Goal: Transaction & Acquisition: Purchase product/service

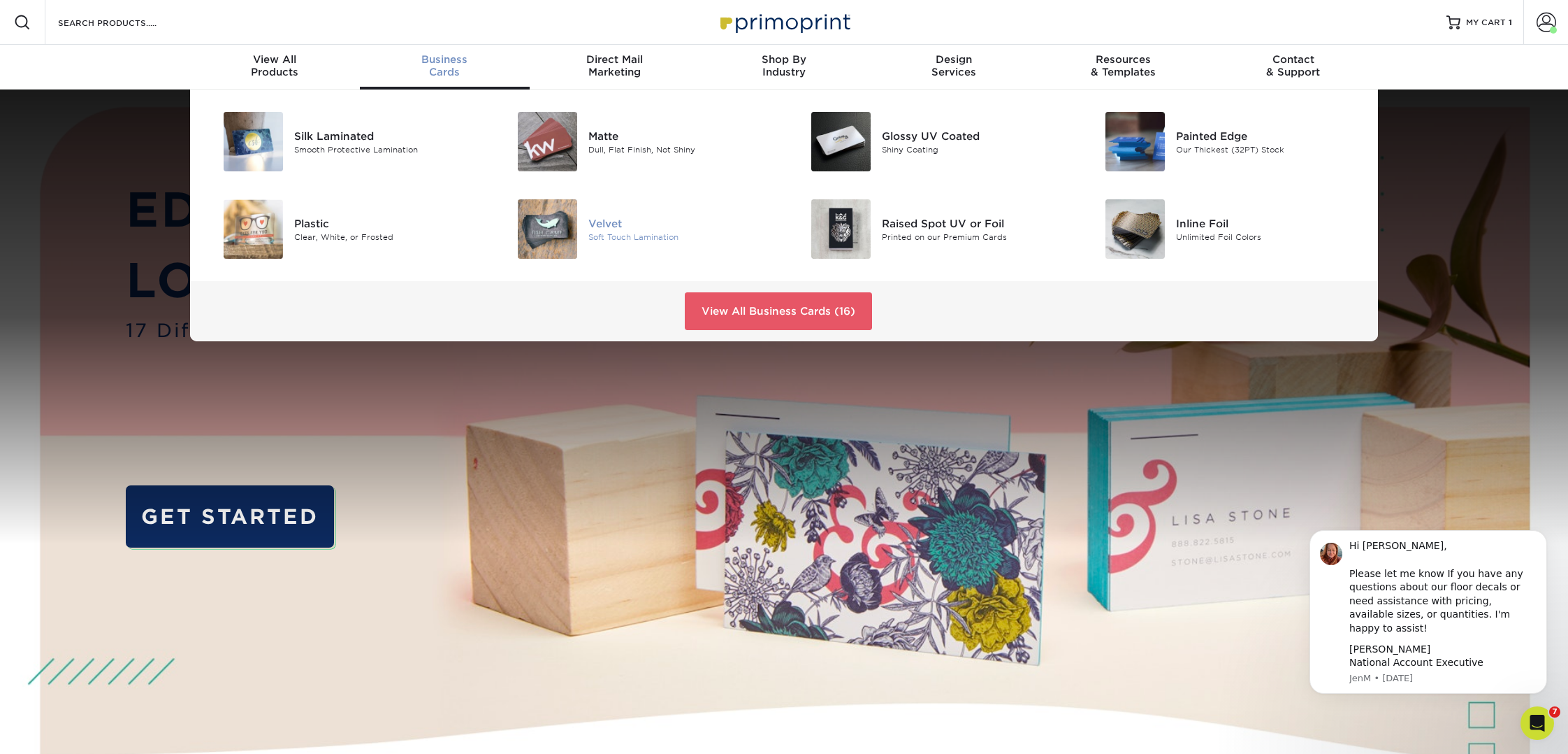
click at [606, 215] on div "Velvet" at bounding box center [681, 223] width 186 height 16
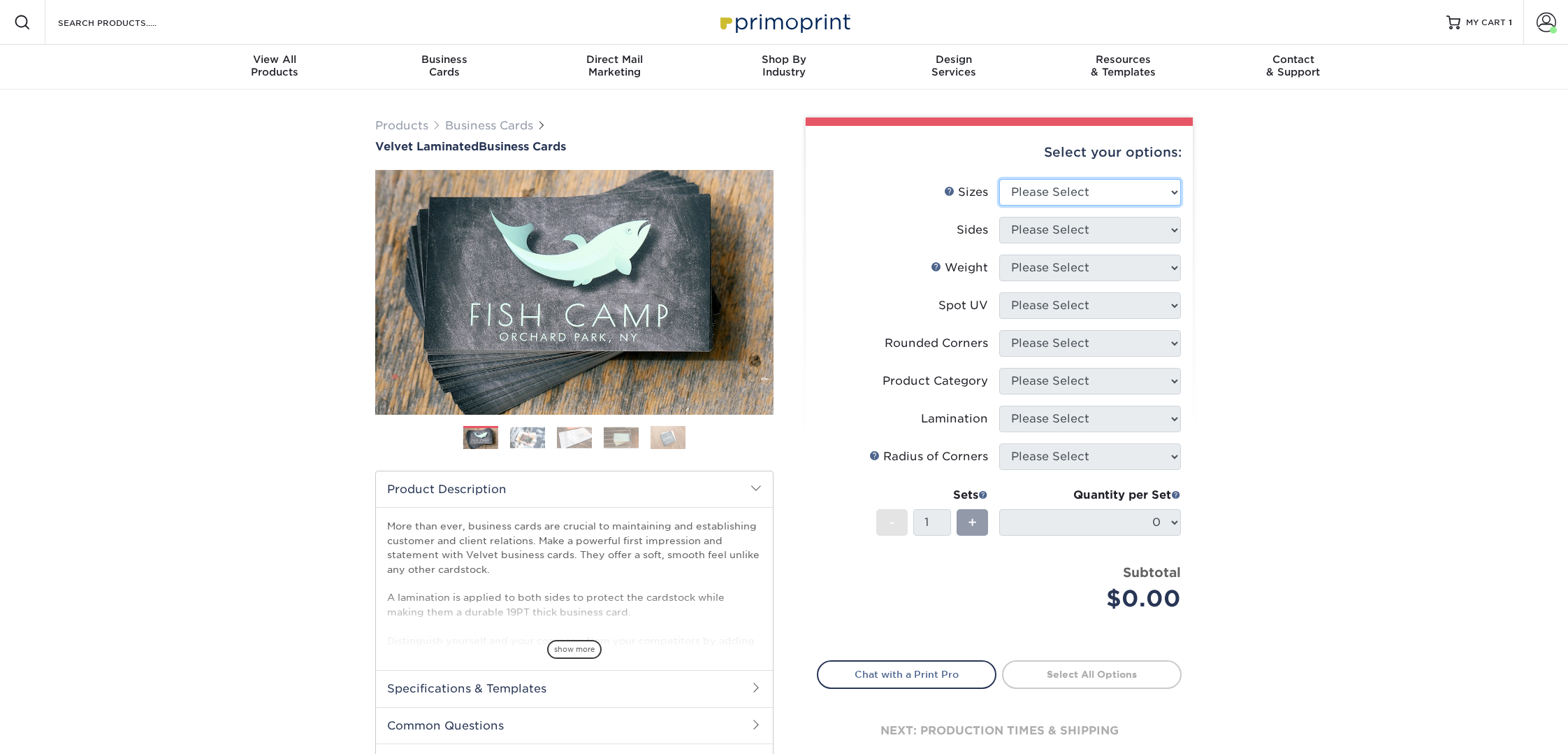
click at [1059, 189] on select "Please Select 1.5" x 3.5" - Mini 1.75" x 3.5" - Mini 2" x 2" - Square 2" x 3" -…" at bounding box center [1090, 192] width 182 height 27
select select "2.00x3.50"
click at [999, 179] on select "Please Select 1.5" x 3.5" - Mini 1.75" x 3.5" - Mini 2" x 2" - Square 2" x 3" -…" at bounding box center [1090, 192] width 182 height 27
click at [1031, 224] on select "Please Select Print Both Sides Print Front Only" at bounding box center [1090, 230] width 182 height 27
select select "13abbda7-1d64-4f25-8bb2-c179b224825d"
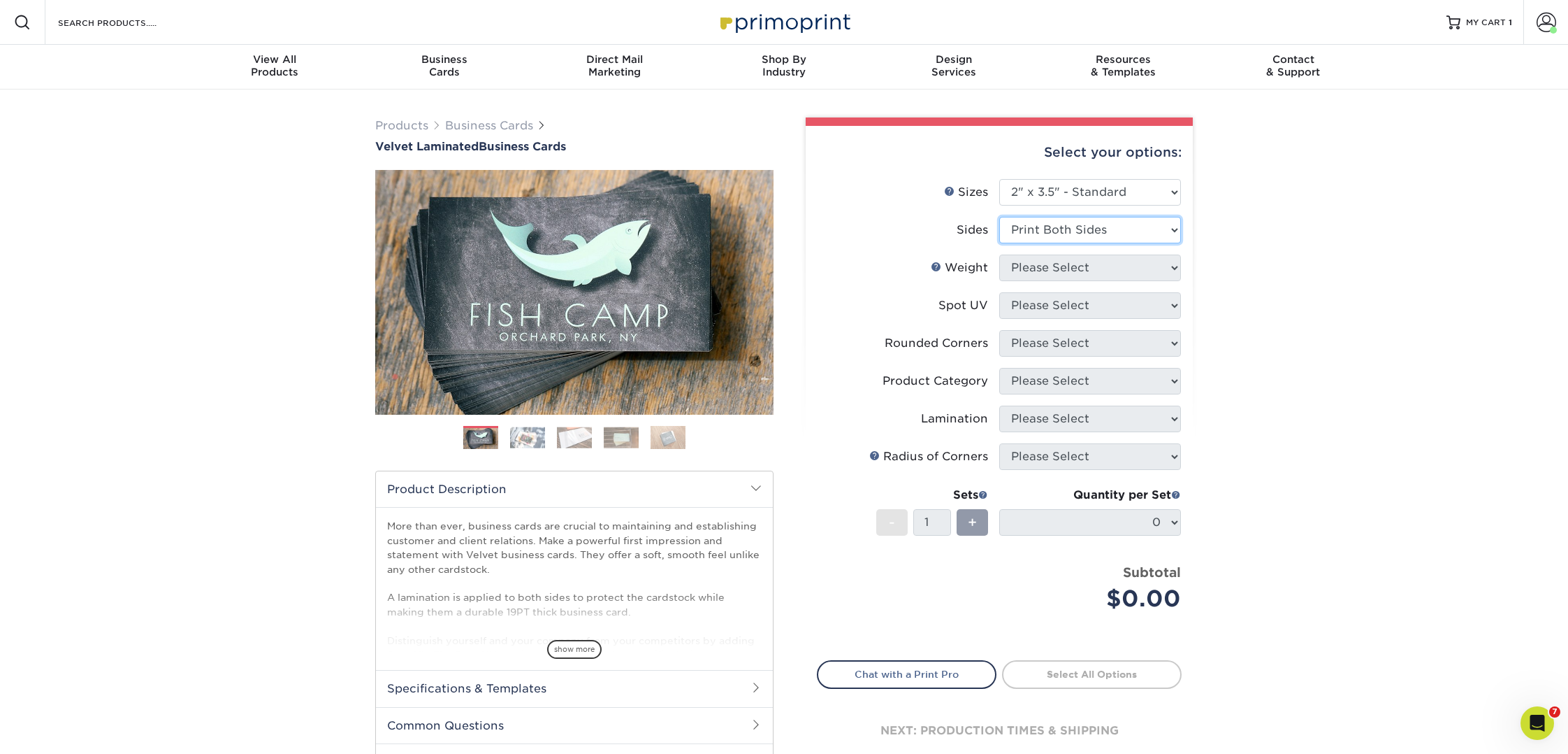
click at [999, 217] on select "Please Select Print Both Sides Print Front Only" at bounding box center [1090, 230] width 182 height 27
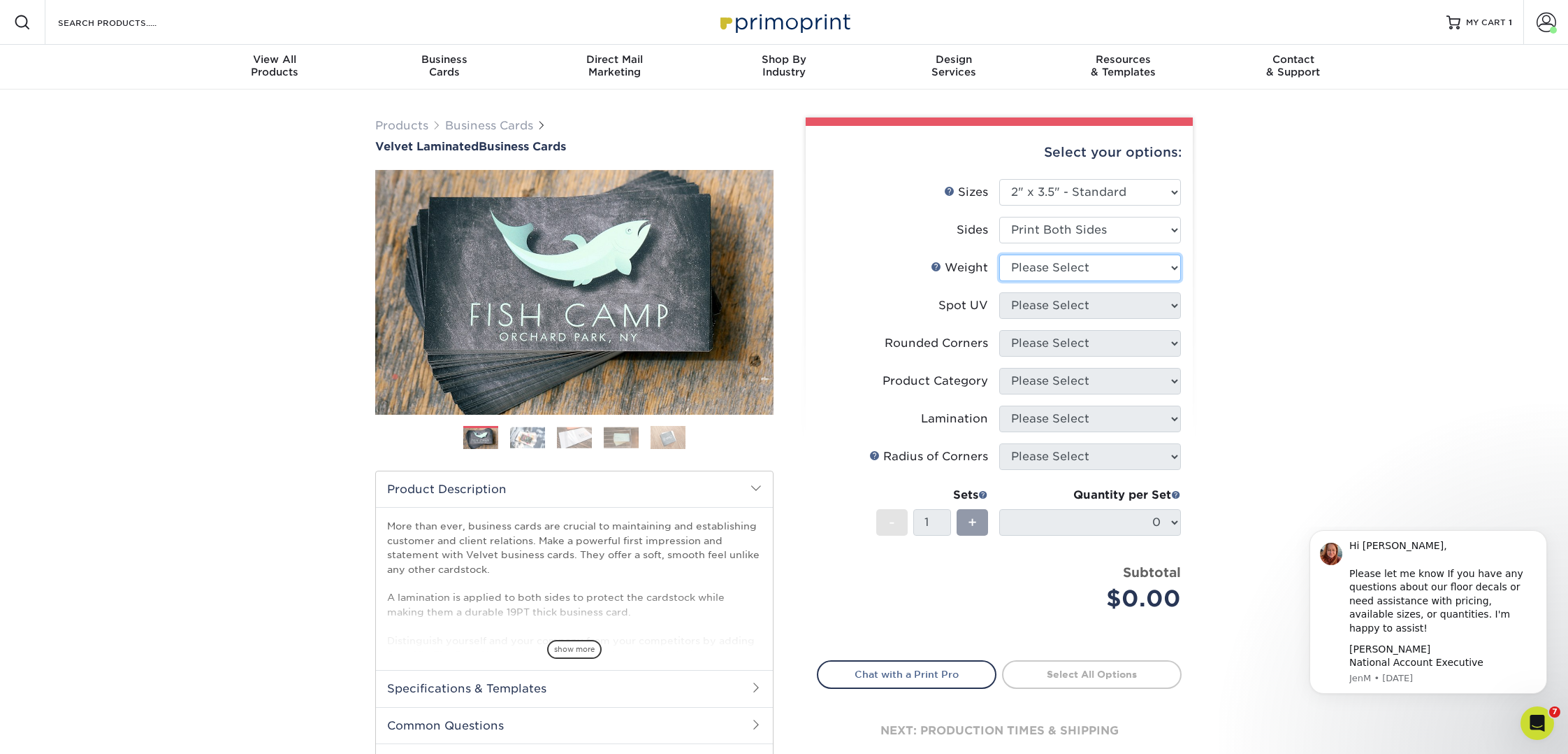
click at [1040, 270] on select "Please Select 16PT" at bounding box center [1090, 267] width 182 height 27
select select "16PT"
click at [999, 255] on select "Please Select 16PT" at bounding box center [1090, 267] width 182 height 27
click at [1068, 304] on select "Please Select No Spot UV Front and Back (Both Sides) Front Only Back Only" at bounding box center [1090, 305] width 182 height 27
select select "3"
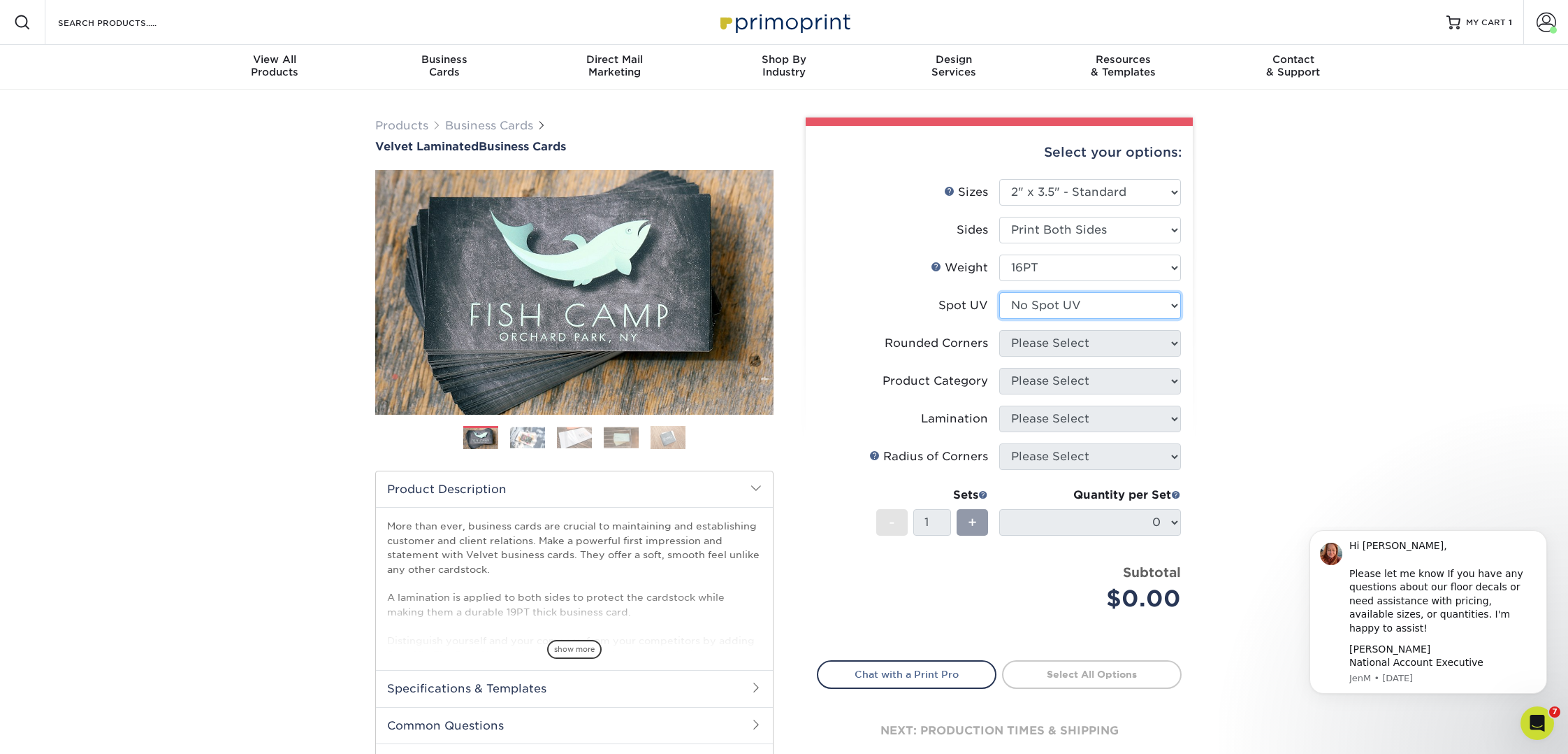
click at [999, 292] on select "Please Select No Spot UV Front and Back (Both Sides) Front Only Back Only" at bounding box center [1090, 305] width 182 height 27
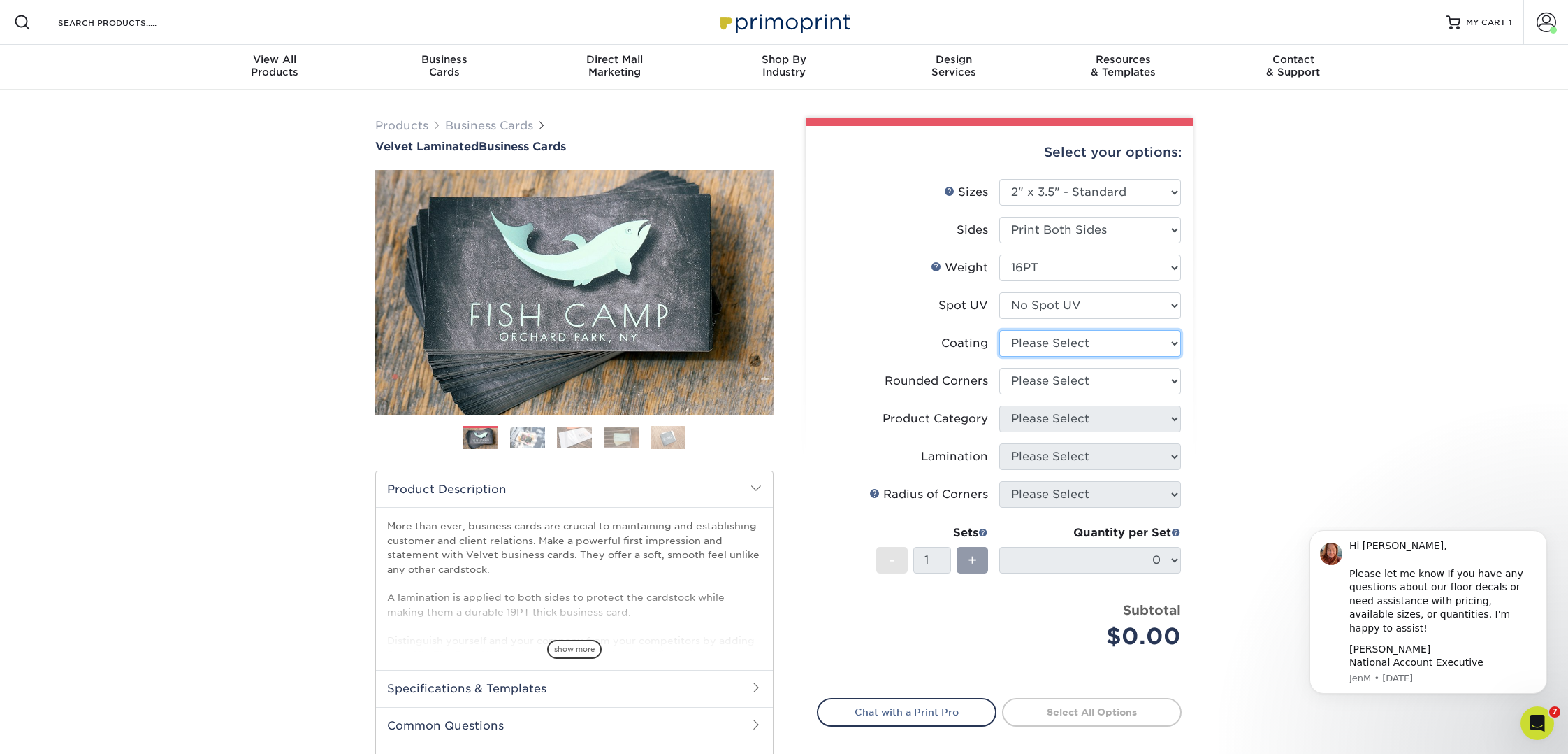
click at [1077, 345] on select at bounding box center [1090, 343] width 182 height 27
select select "3e7618de-abca-4bda-9f97-8b9129e913d8"
click at [999, 330] on select at bounding box center [1090, 343] width 182 height 27
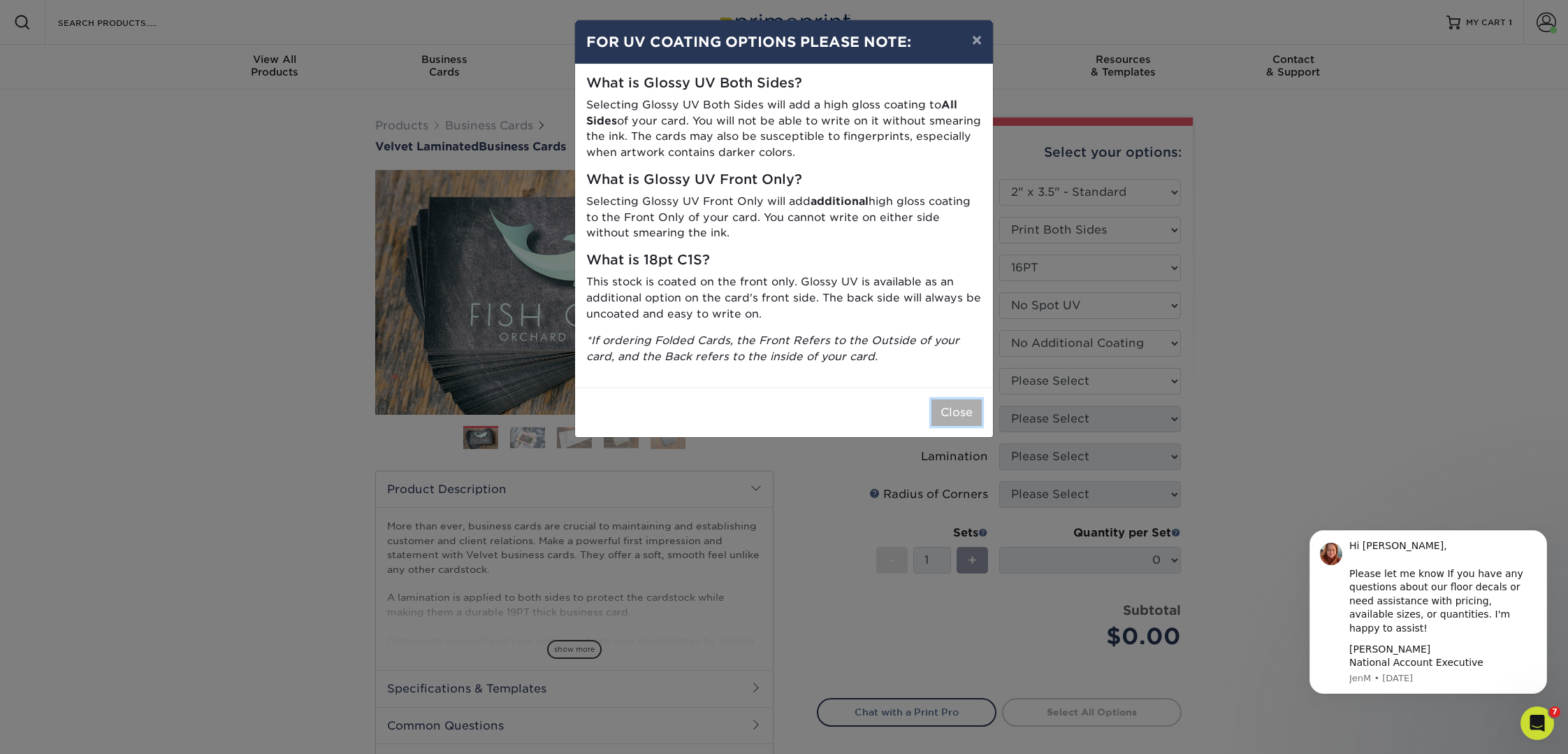
click at [955, 403] on button "Close" at bounding box center [956, 412] width 50 height 27
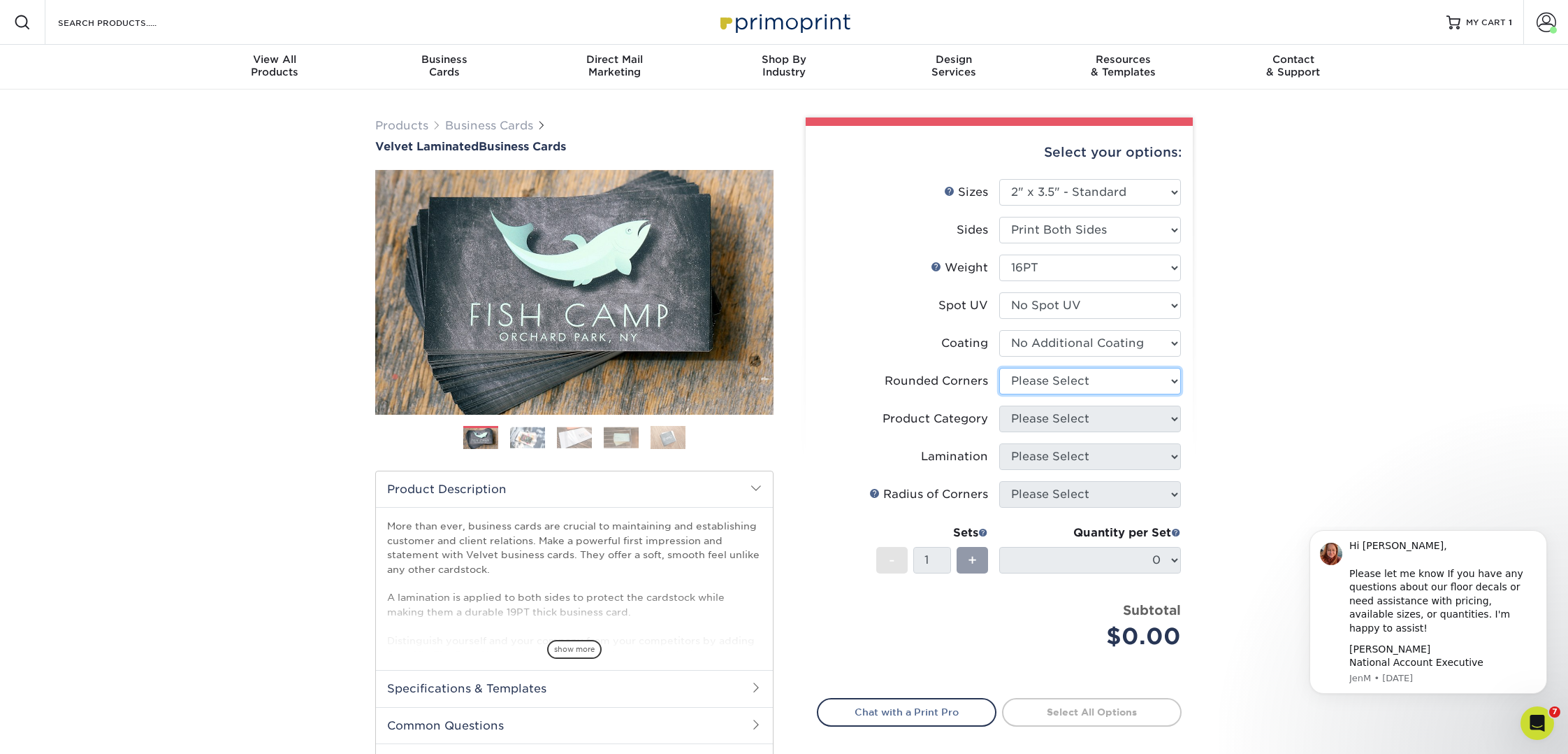
click at [1042, 386] on select "Please Select Yes - Round 2 Corners Yes - Round 4 Corners No" at bounding box center [1090, 380] width 182 height 27
select select "0"
click at [999, 368] on select "Please Select Yes - Round 2 Corners Yes - Round 4 Corners No" at bounding box center [1090, 380] width 182 height 27
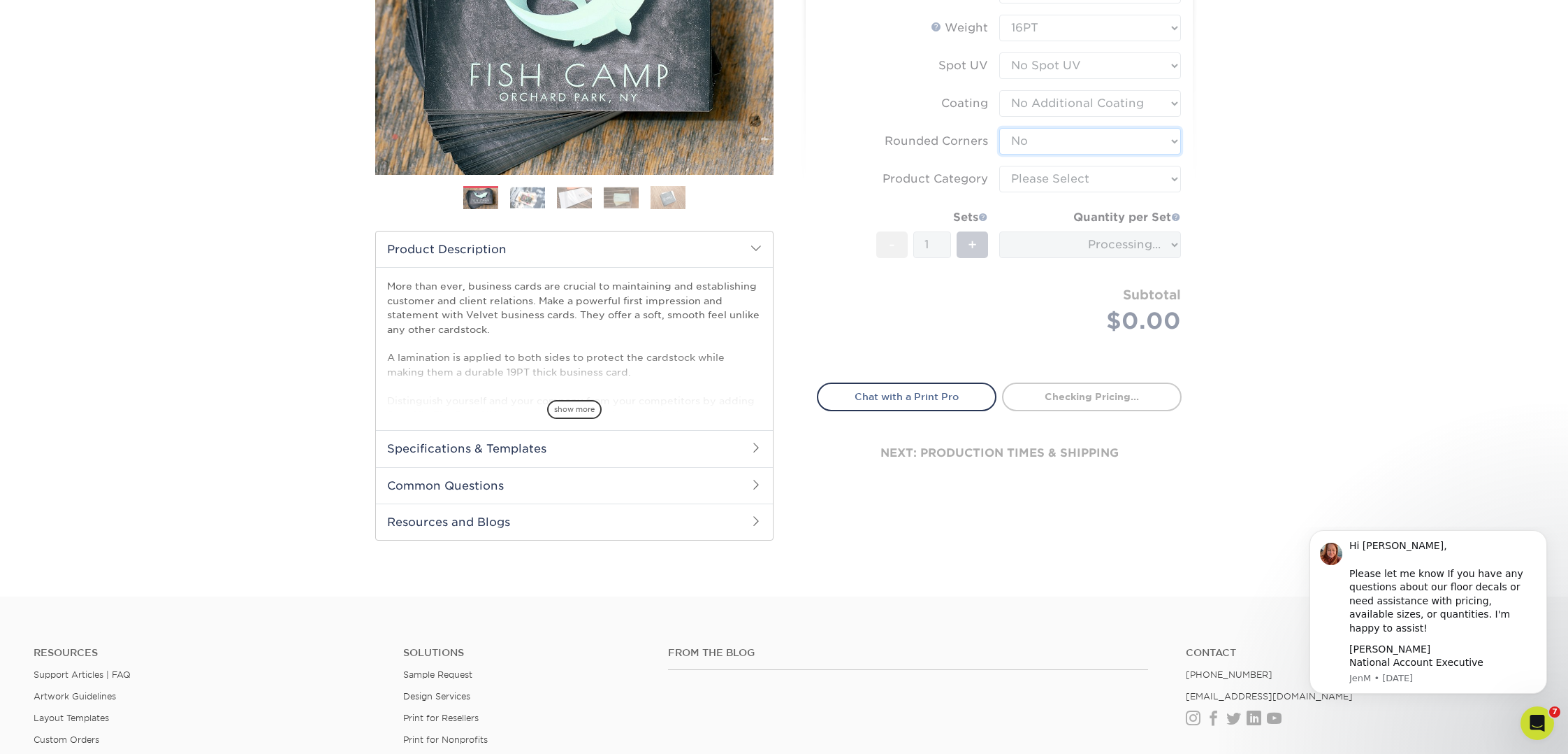
scroll to position [302, 0]
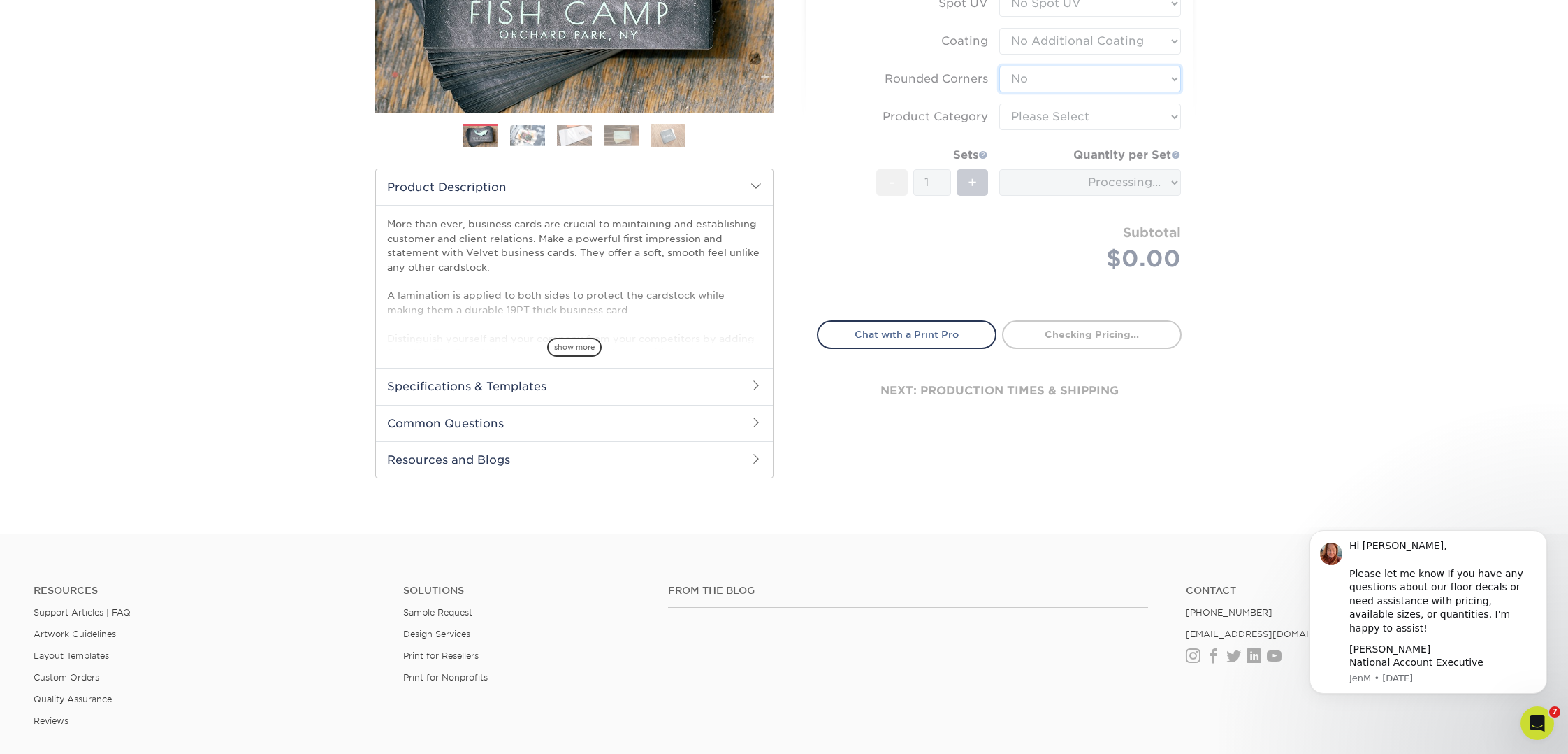
type input "e10fbe35-2ed2-4f12-83cf-243d3d8b8135"
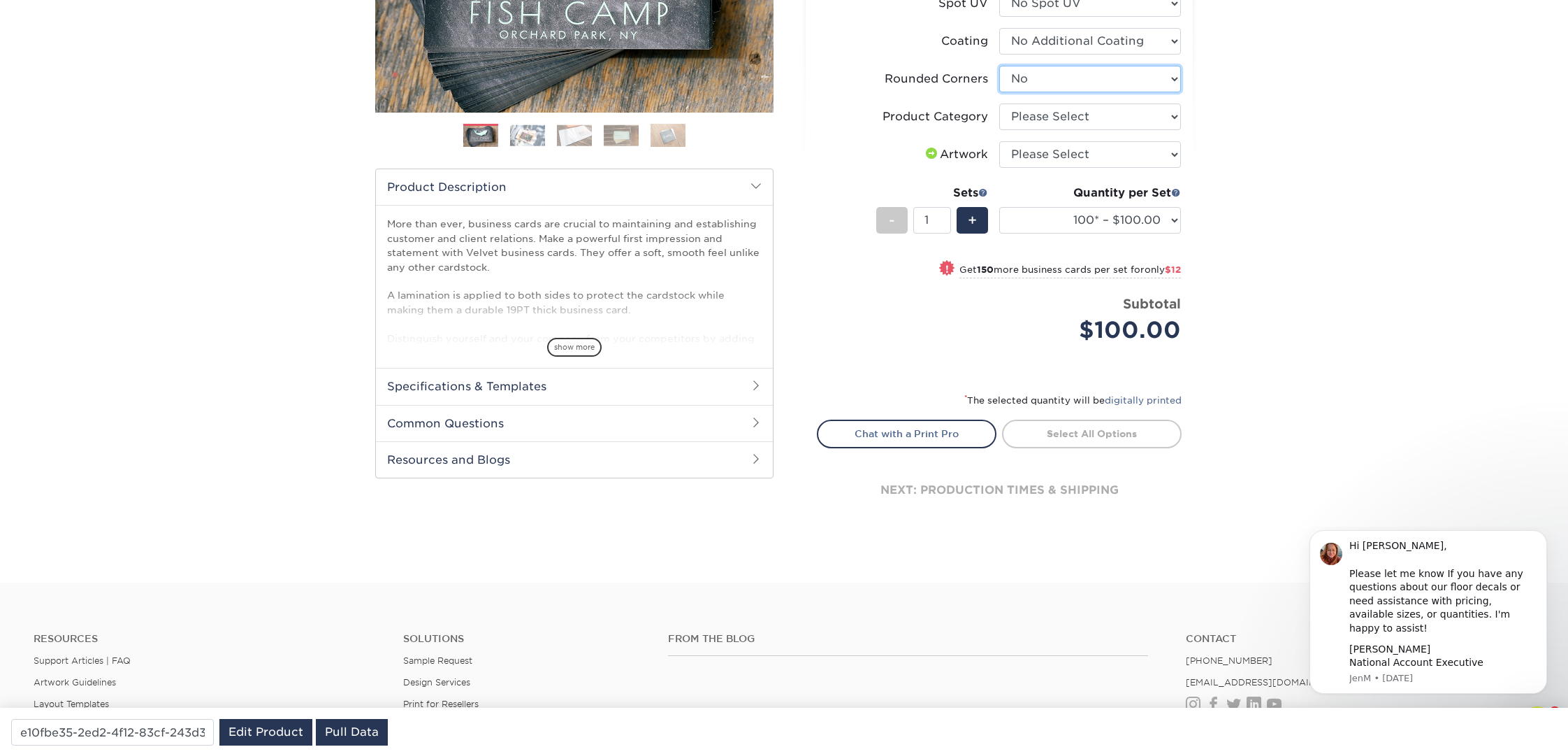
click at [1072, 82] on select "Please Select Yes - Round 2 Corners Yes - Round 4 Corners No" at bounding box center [1090, 79] width 182 height 27
click at [999, 66] on select "Please Select Yes - Round 2 Corners Yes - Round 4 Corners No" at bounding box center [1090, 79] width 182 height 27
click at [1062, 116] on select "Please Select Business Cards" at bounding box center [1090, 116] width 182 height 27
select select "3b5148f1-0588-4f88-a218-97bcfdce65c1"
click at [999, 103] on select "Please Select Business Cards" at bounding box center [1090, 116] width 182 height 27
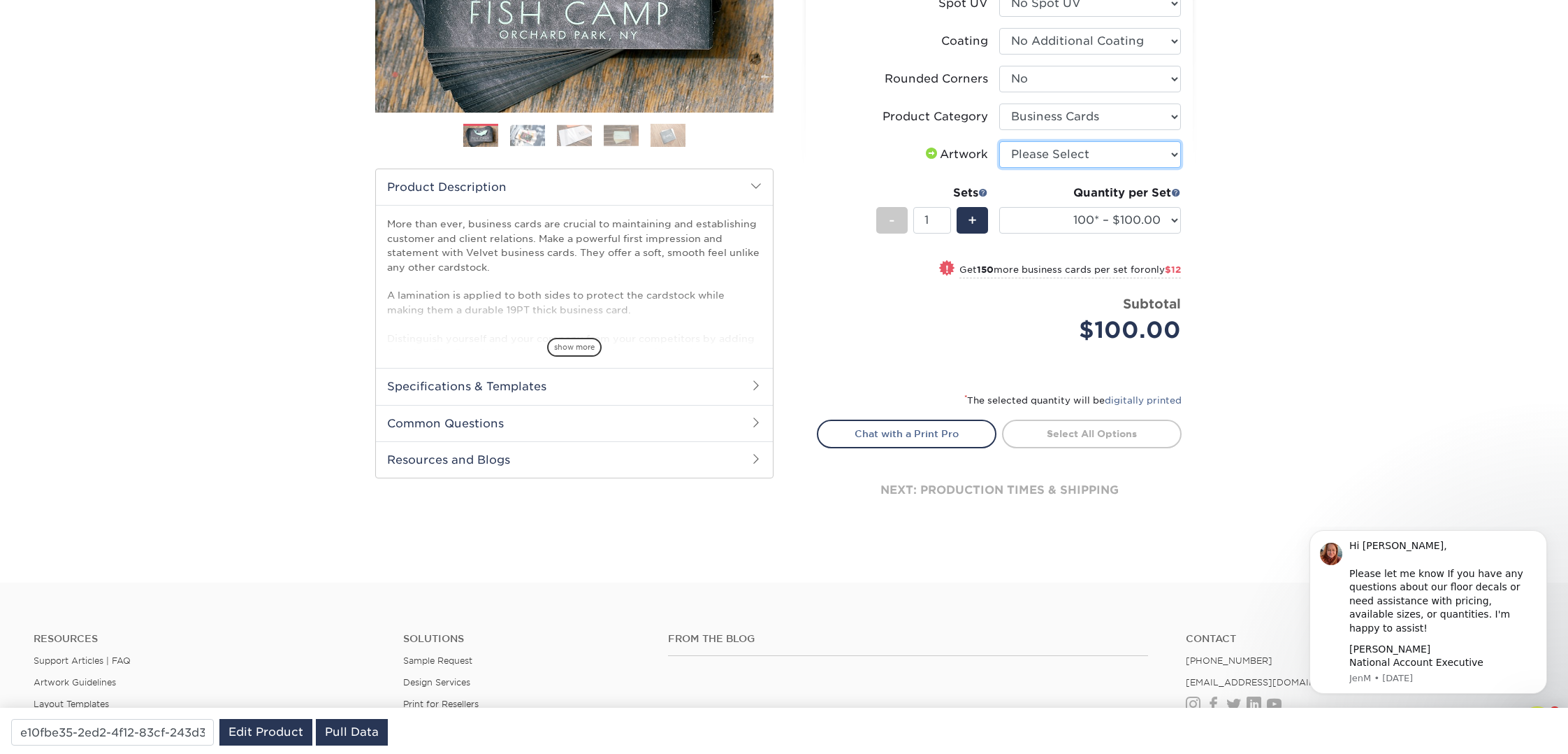
click at [1072, 154] on select "Please Select I will upload files I need a design - $100" at bounding box center [1090, 154] width 182 height 27
select select "upload"
click at [999, 142] on select "Please Select I will upload files I need a design - $100" at bounding box center [1090, 154] width 182 height 27
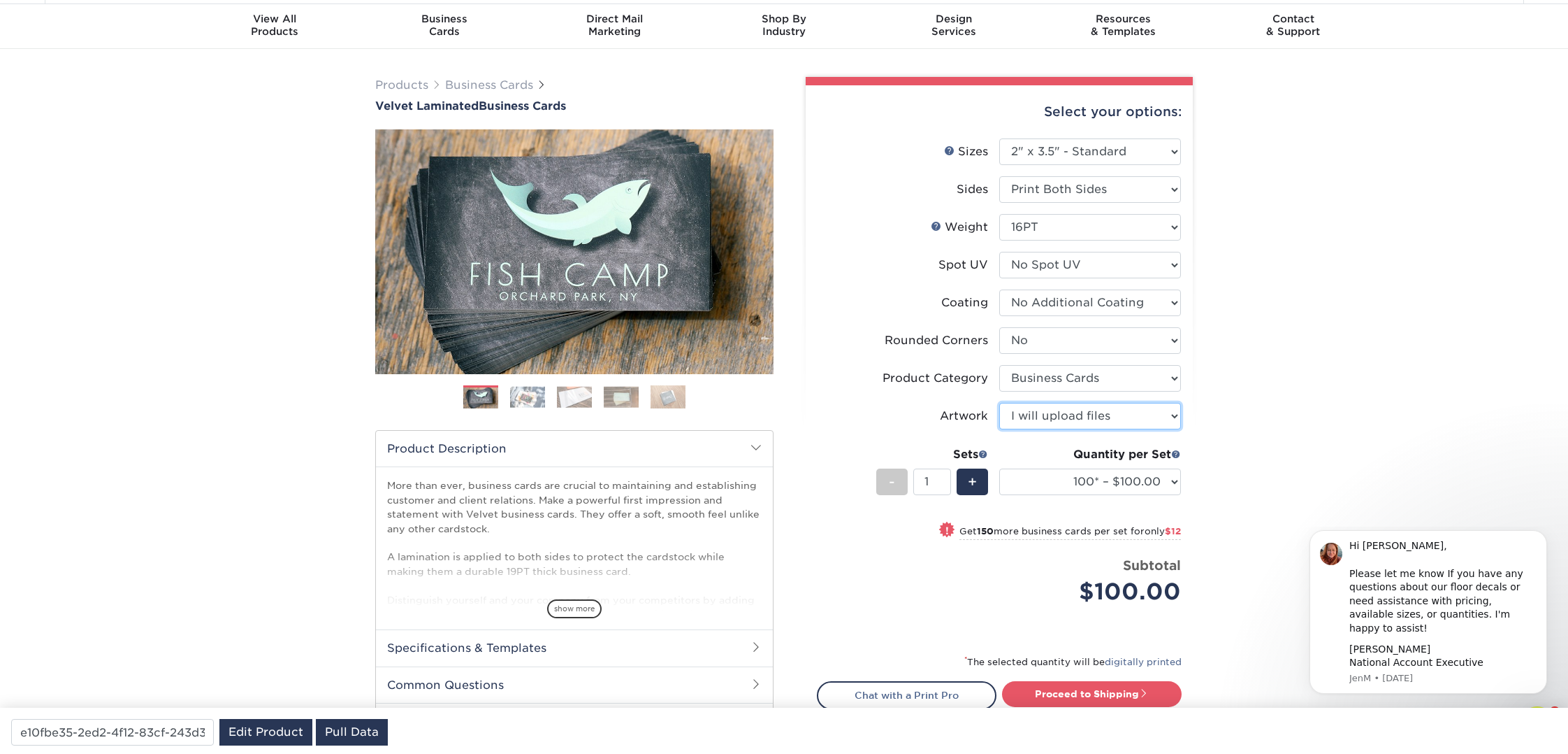
scroll to position [40, 0]
click at [1367, 377] on div "Products Business Cards Velvet Laminated Business Cards Previous Next" at bounding box center [784, 447] width 1568 height 795
